Goal: Transaction & Acquisition: Purchase product/service

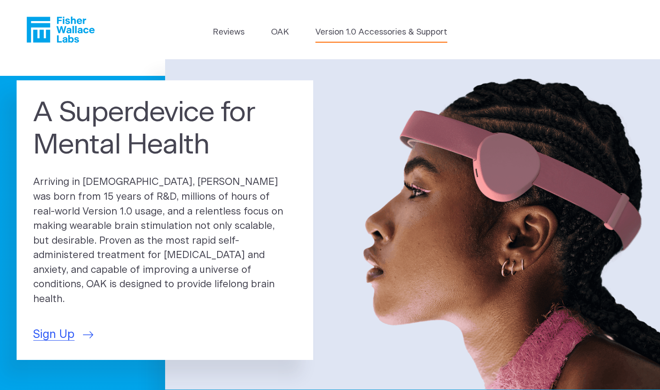
click at [344, 33] on link "Version 1.0 Accessories & Support" at bounding box center [381, 32] width 132 height 13
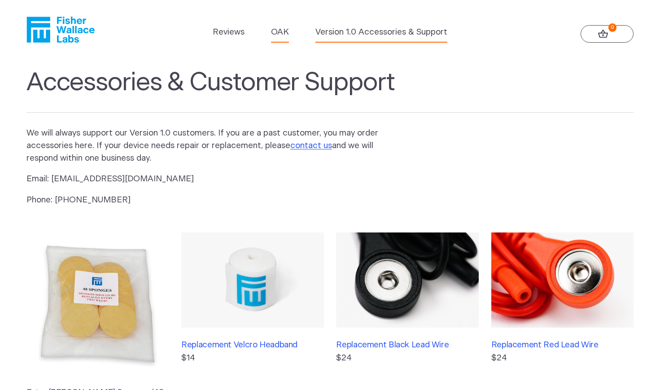
click at [281, 35] on link "OAK" at bounding box center [280, 32] width 18 height 13
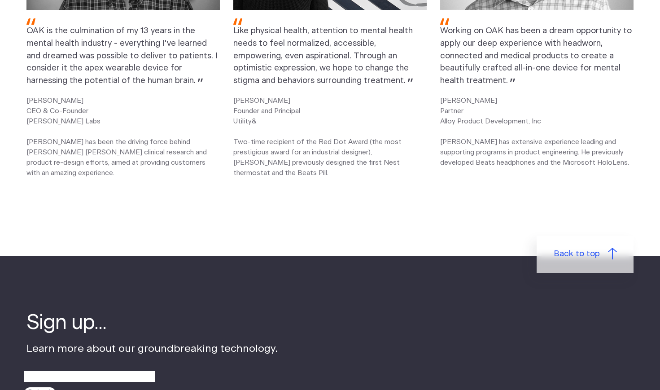
scroll to position [1258, 0]
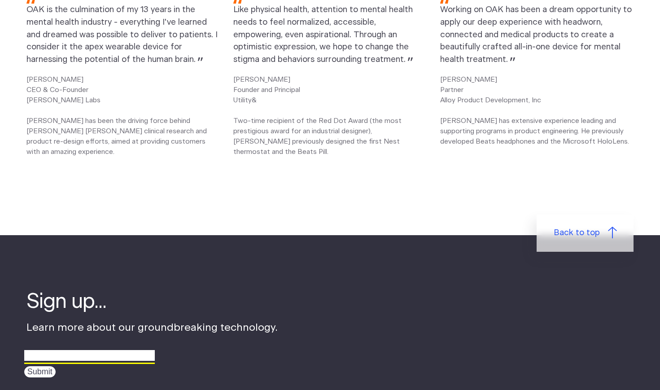
click at [50, 361] on input "email" at bounding box center [89, 355] width 131 height 14
type input "sonyadees@yahoo.com"
click at [45, 376] on input "Submit" at bounding box center [39, 371] width 31 height 11
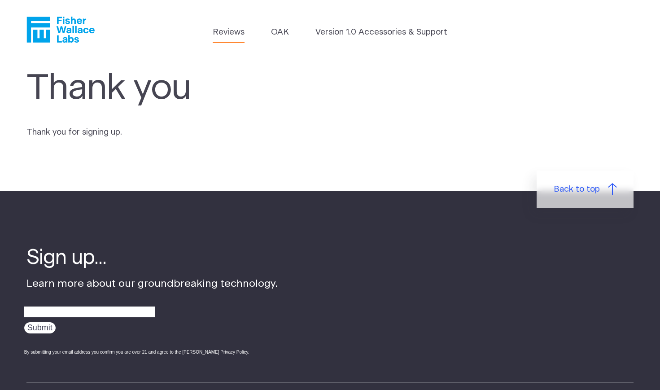
click at [231, 33] on link "Reviews" at bounding box center [229, 32] width 32 height 13
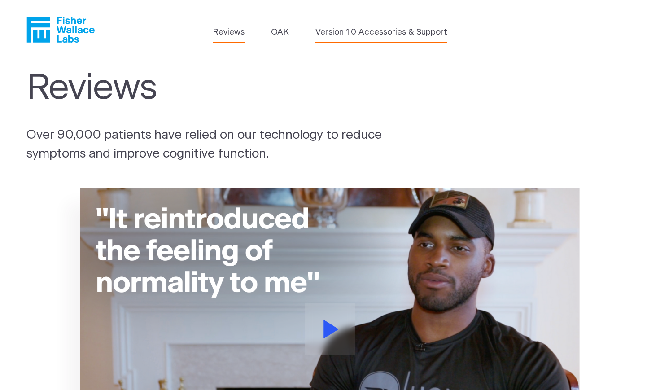
click at [338, 33] on link "Version 1.0 Accessories & Support" at bounding box center [381, 32] width 132 height 13
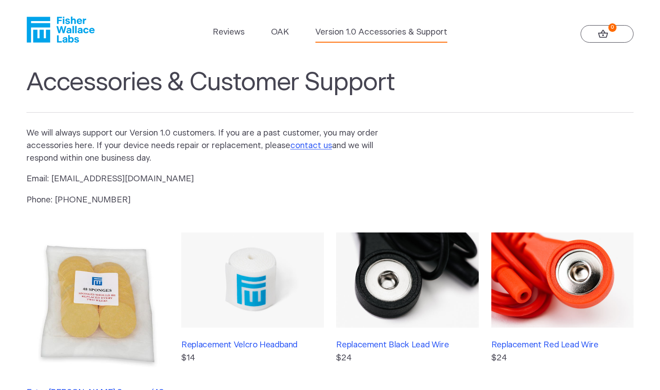
scroll to position [179, 0]
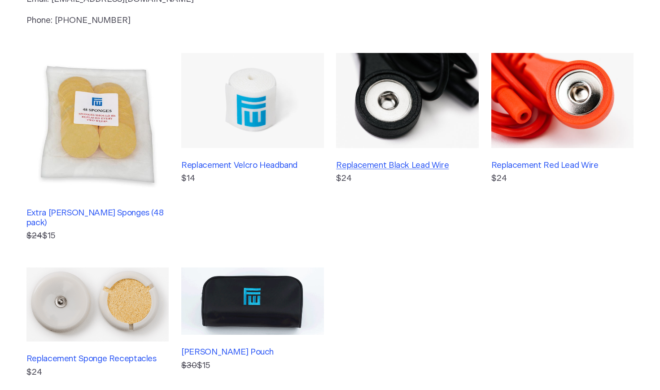
click at [412, 164] on h3 "Replacement Black Lead Wire" at bounding box center [407, 166] width 142 height 10
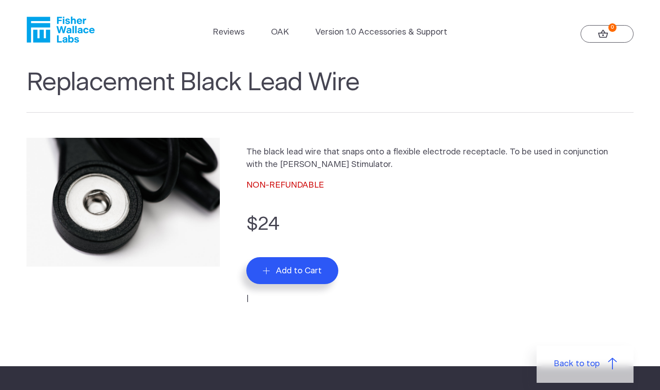
click at [300, 272] on span "Add to Cart" at bounding box center [299, 271] width 46 height 10
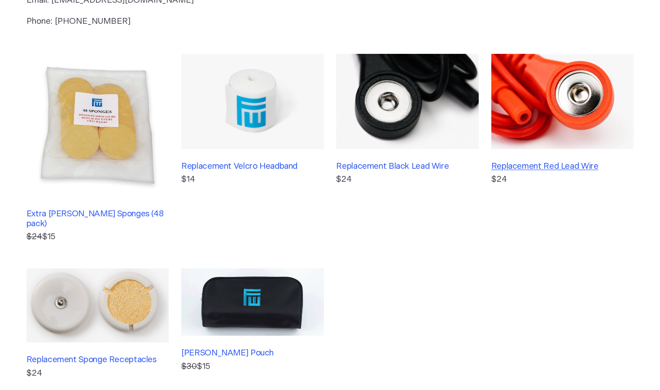
click at [543, 169] on h3 "Replacement Red Lead Wire" at bounding box center [562, 166] width 142 height 10
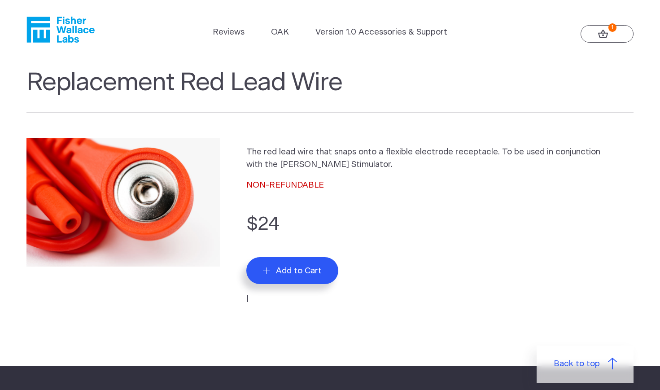
click at [284, 272] on span "Add to Cart" at bounding box center [299, 271] width 46 height 10
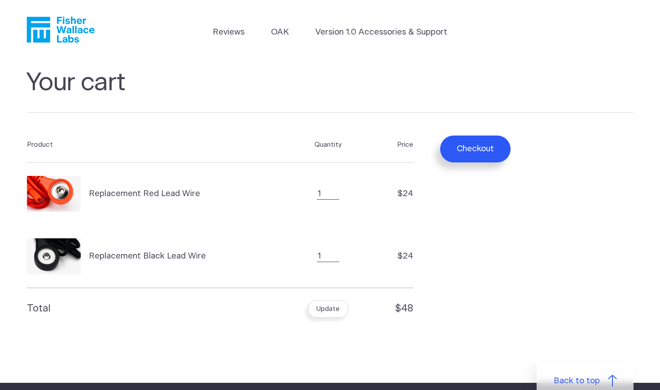
click at [463, 152] on button "Checkout" at bounding box center [475, 148] width 70 height 27
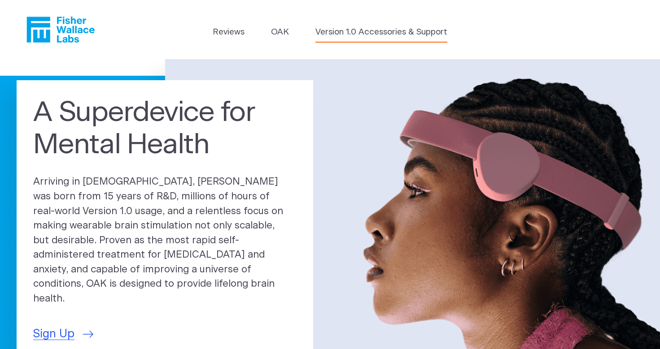
click at [345, 30] on link "Version 1.0 Accessories & Support" at bounding box center [381, 32] width 132 height 13
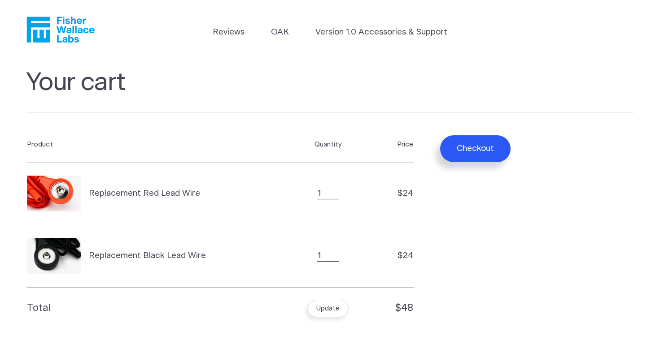
click at [479, 144] on button "Checkout" at bounding box center [475, 148] width 70 height 27
